Goal: Task Accomplishment & Management: Manage account settings

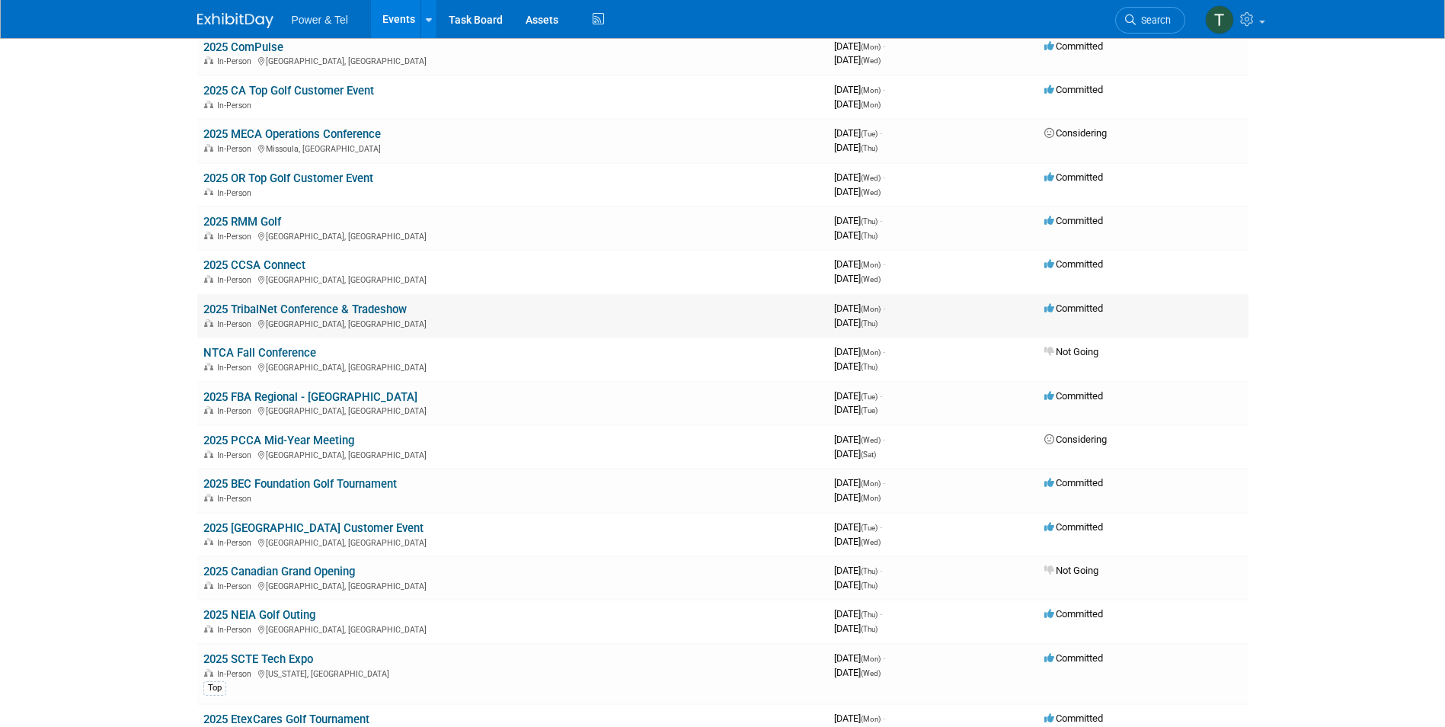
scroll to position [152, 0]
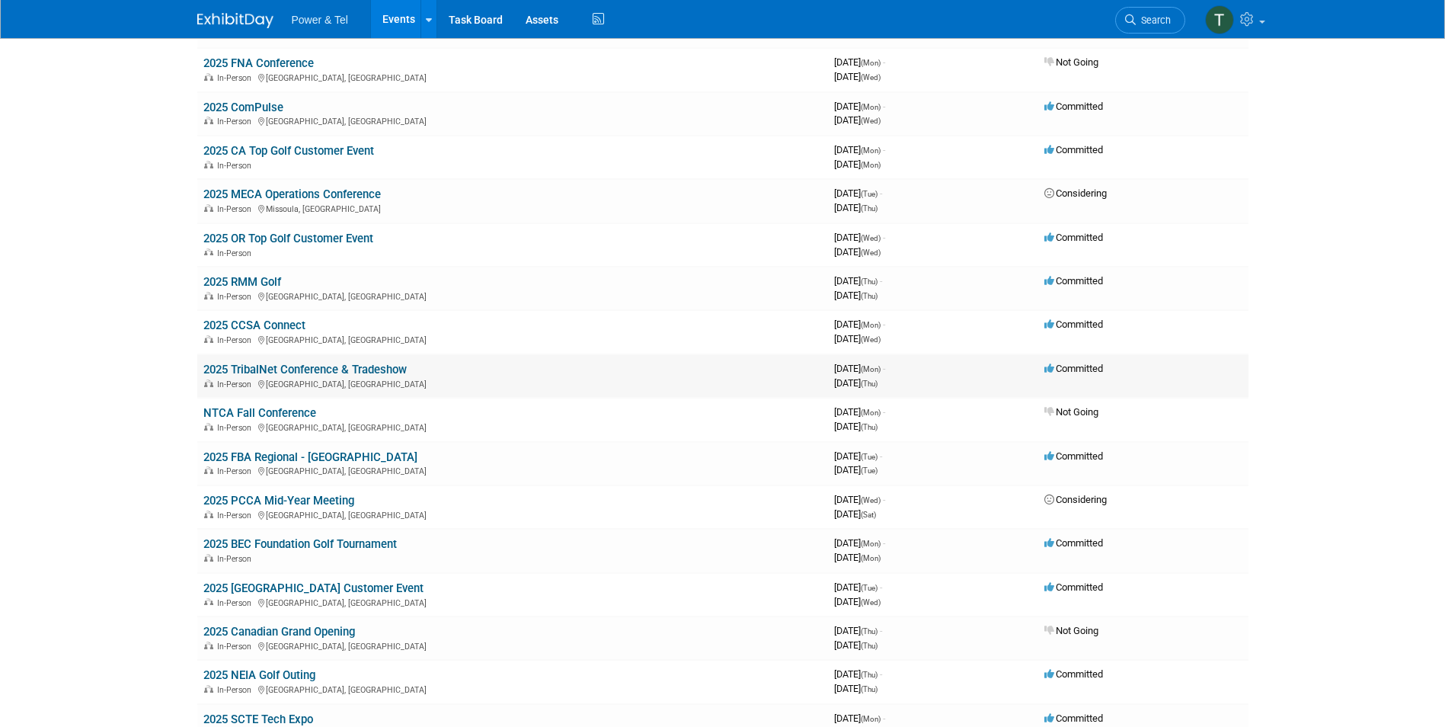
click at [331, 369] on link "2025 TribalNet Conference & Tradeshow" at bounding box center [304, 370] width 203 height 14
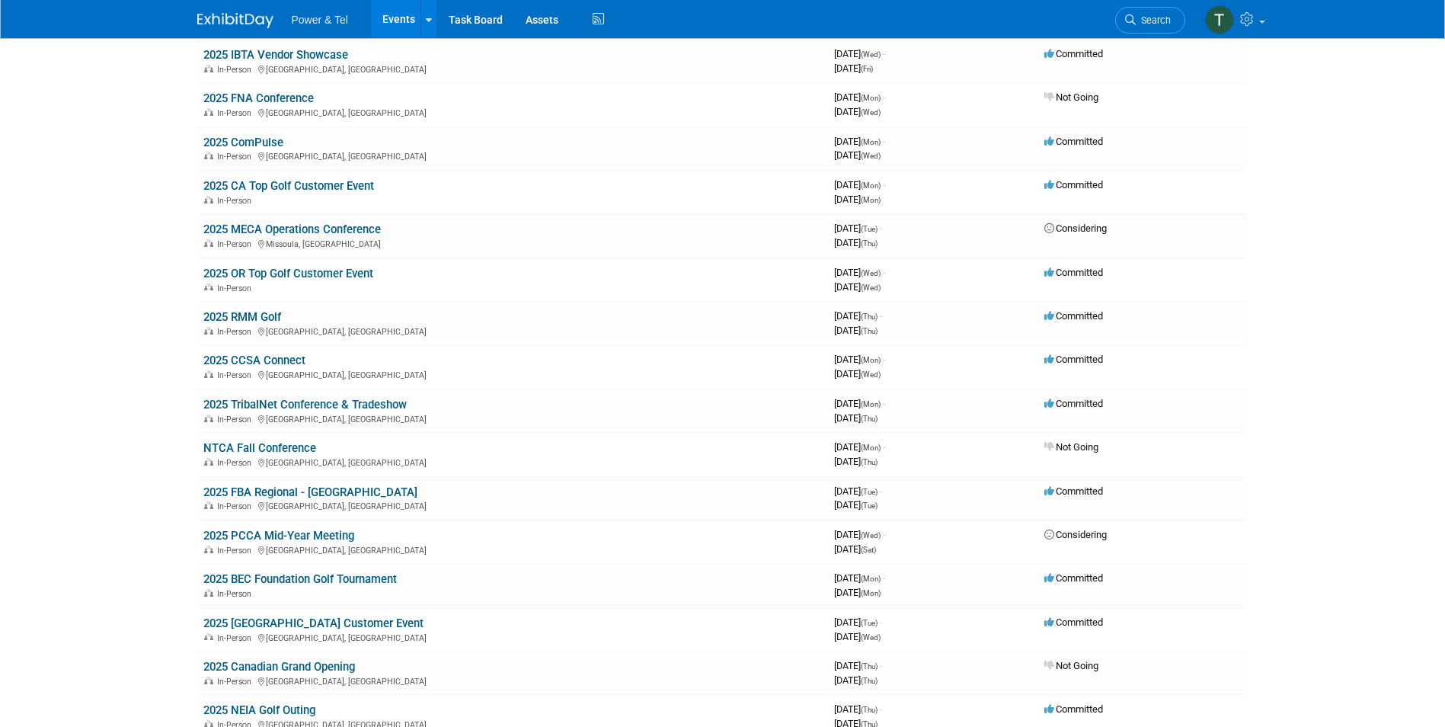
scroll to position [0, 0]
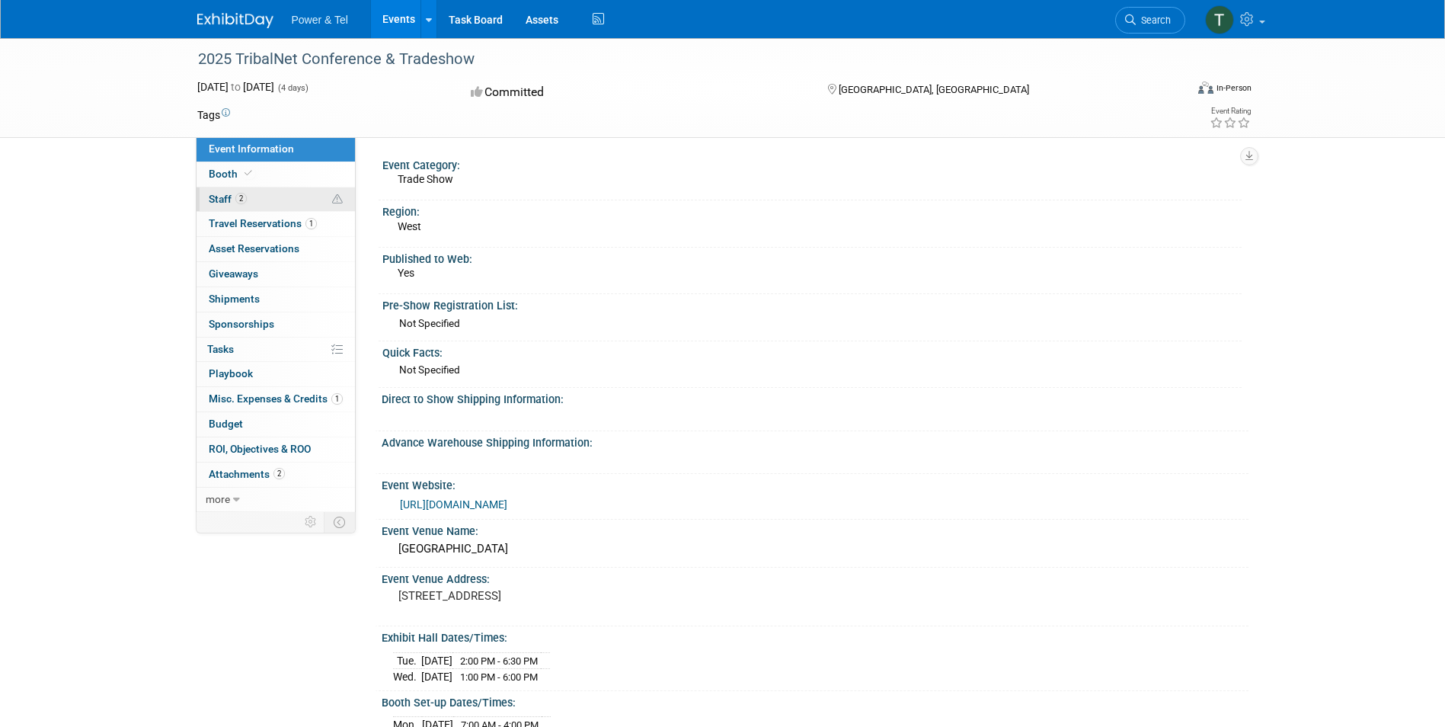
click at [215, 200] on span "Staff 2" at bounding box center [228, 199] width 38 height 12
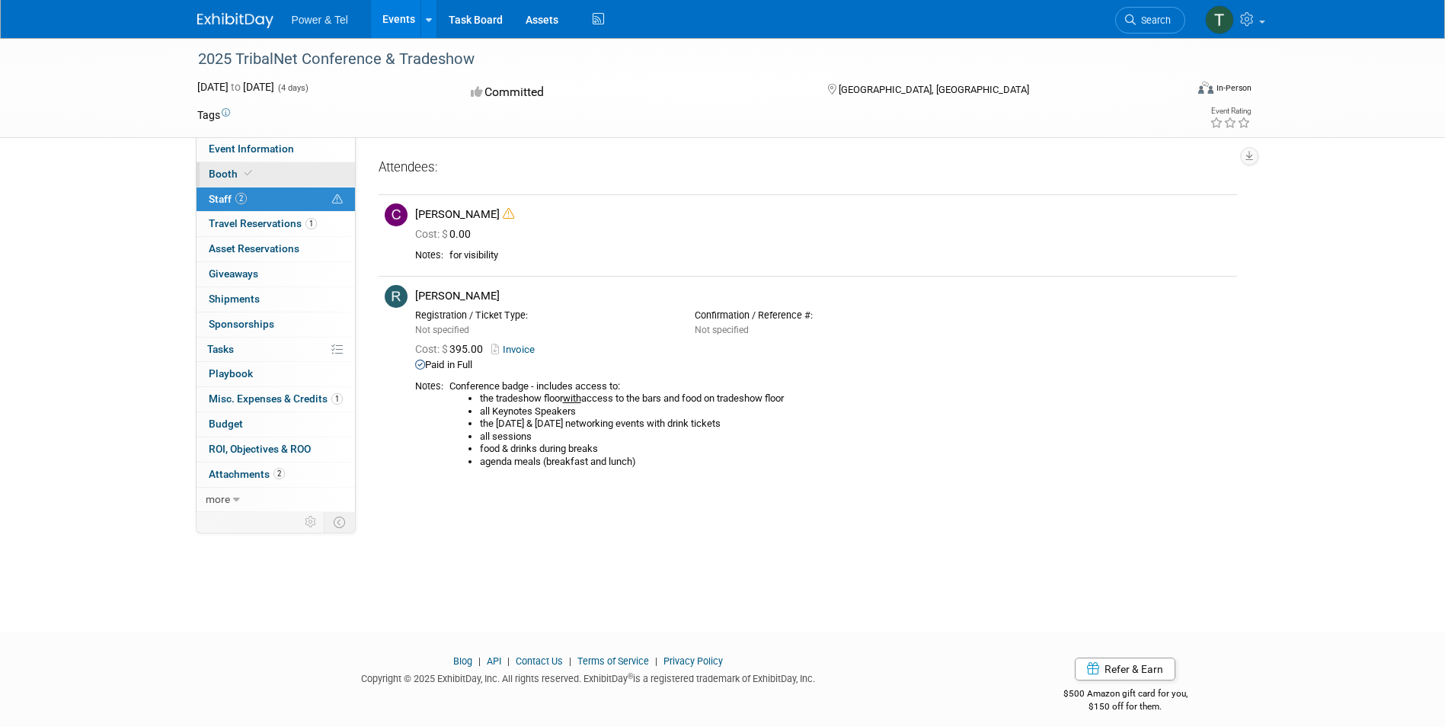
click at [221, 165] on link "Booth" at bounding box center [276, 174] width 158 height 24
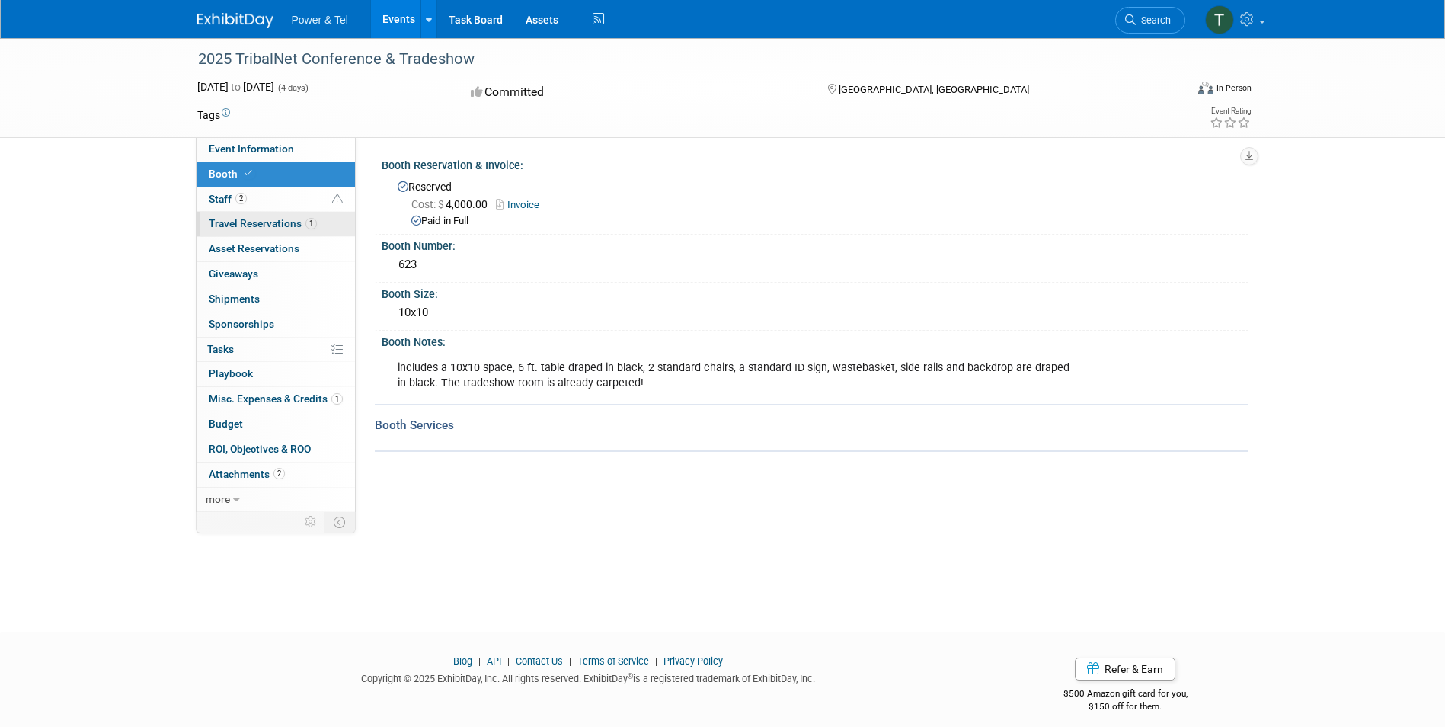
click at [236, 216] on link "1 Travel Reservations 1" at bounding box center [276, 224] width 158 height 24
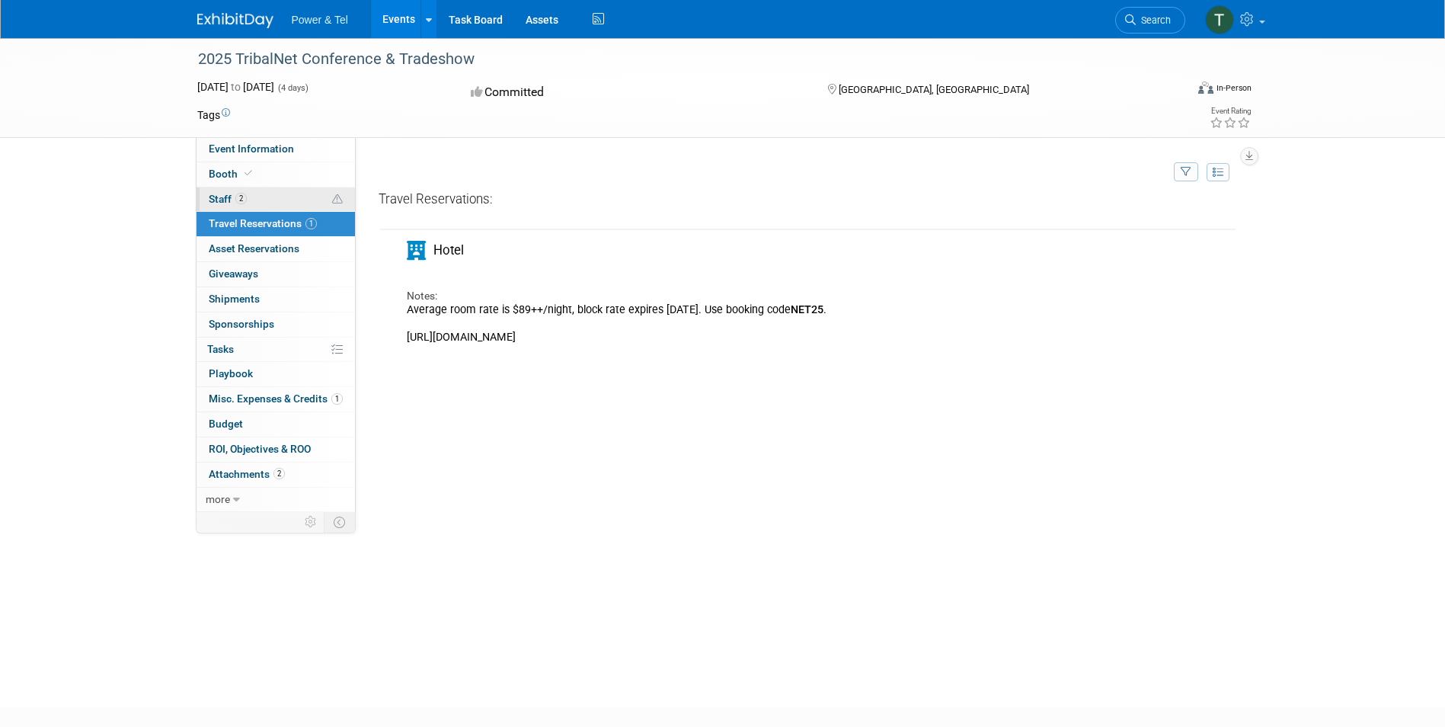
click at [212, 197] on span "Staff 2" at bounding box center [228, 199] width 38 height 12
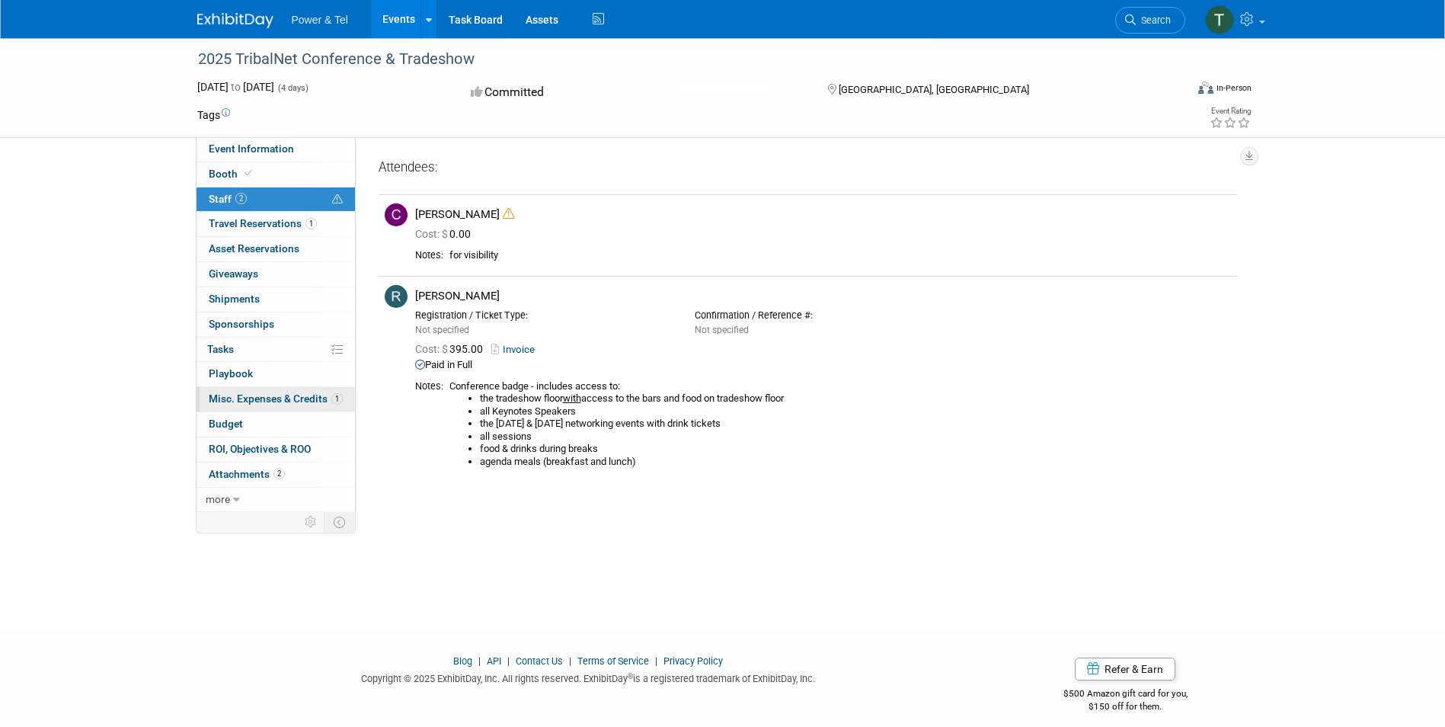
click at [255, 400] on span "Misc. Expenses & Credits 1" at bounding box center [276, 398] width 134 height 12
